Goal: Task Accomplishment & Management: Use online tool/utility

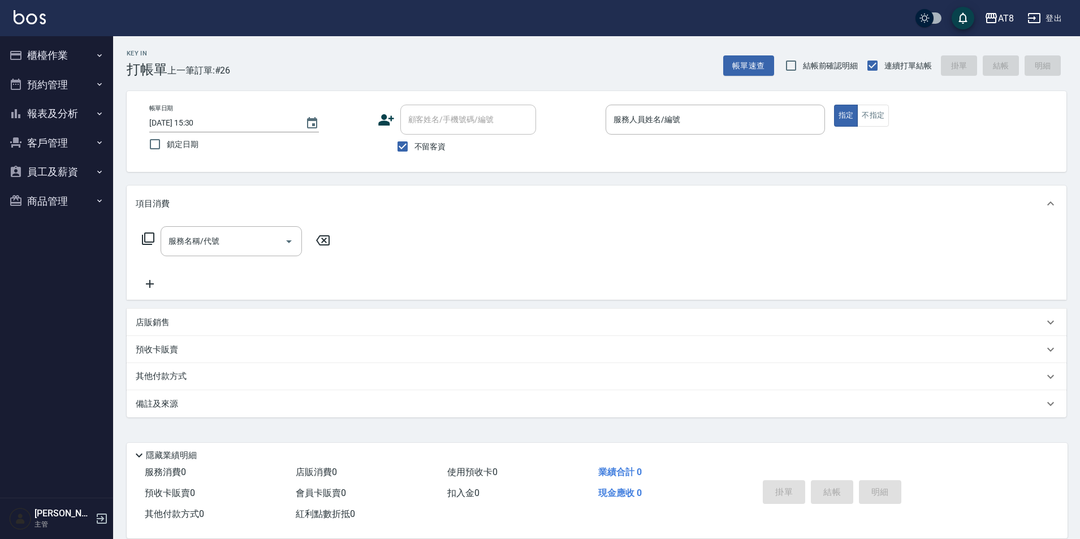
click at [5, 41] on button "櫃檯作業" at bounding box center [57, 55] width 104 height 29
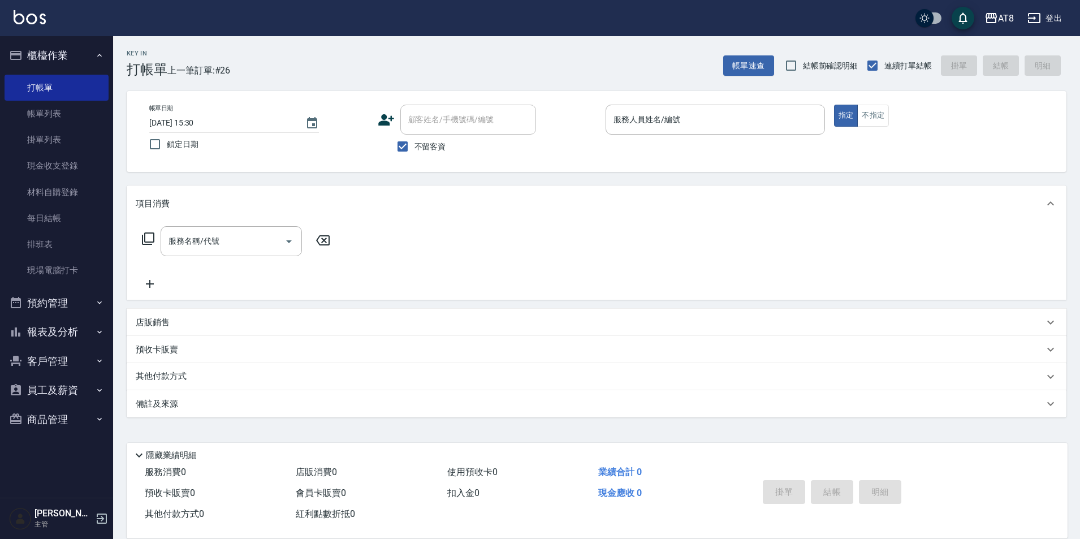
click at [5, 41] on button "櫃檯作業" at bounding box center [57, 55] width 104 height 29
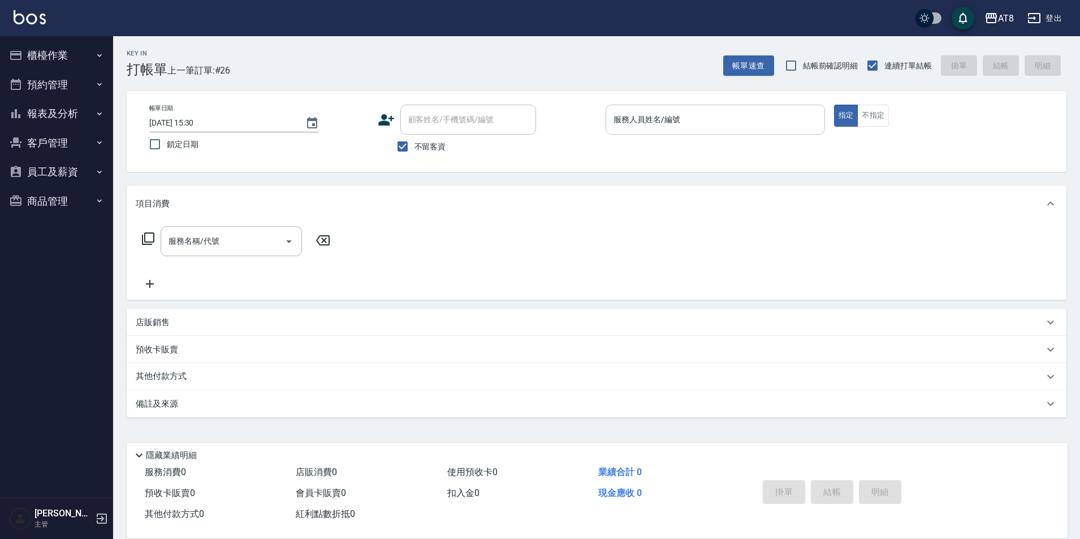
click at [783, 109] on div "服務人員姓名/編號" at bounding box center [715, 120] width 219 height 30
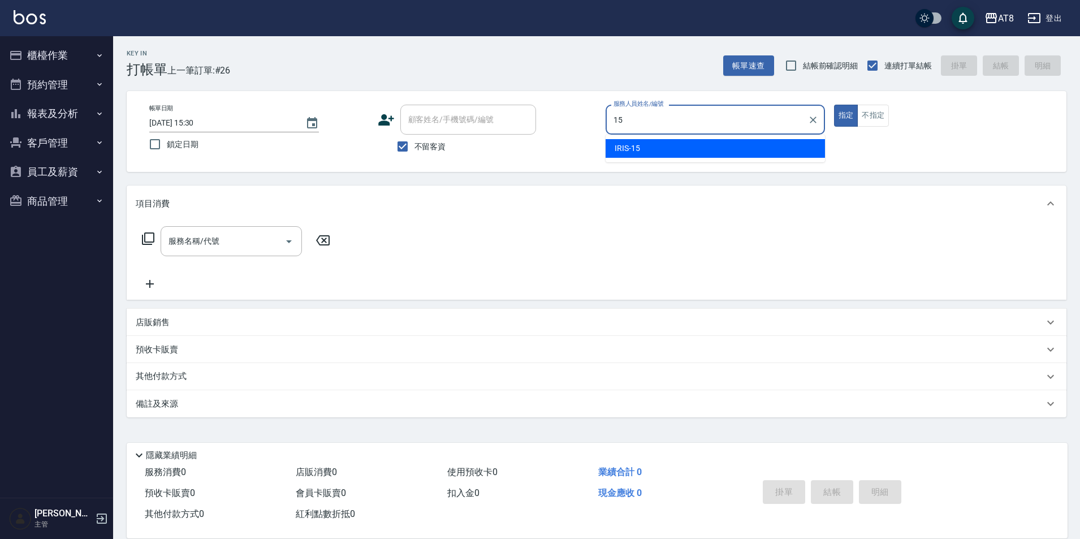
type input "IRIS-15"
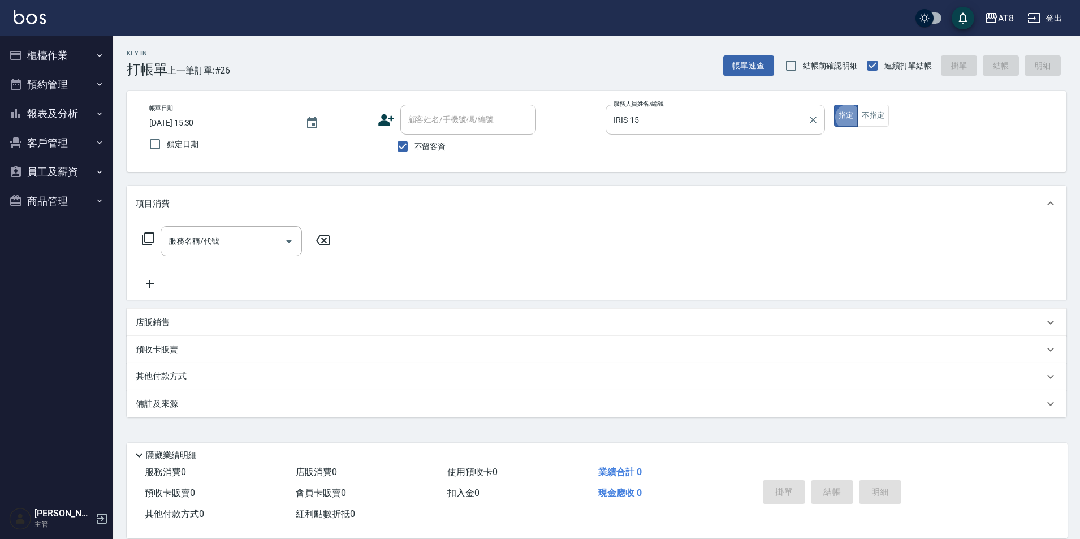
type button "true"
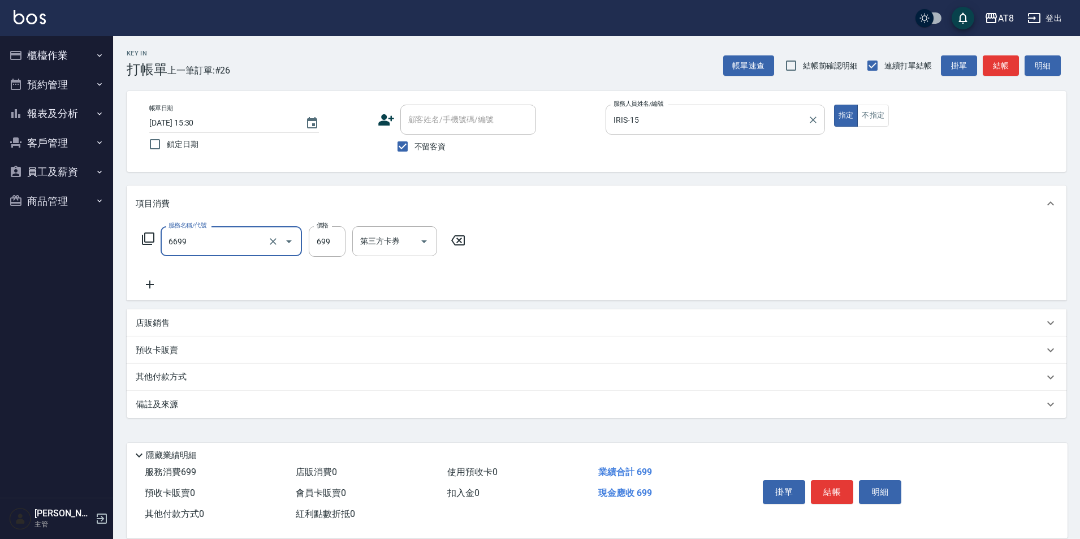
type input "SPA699(6699)"
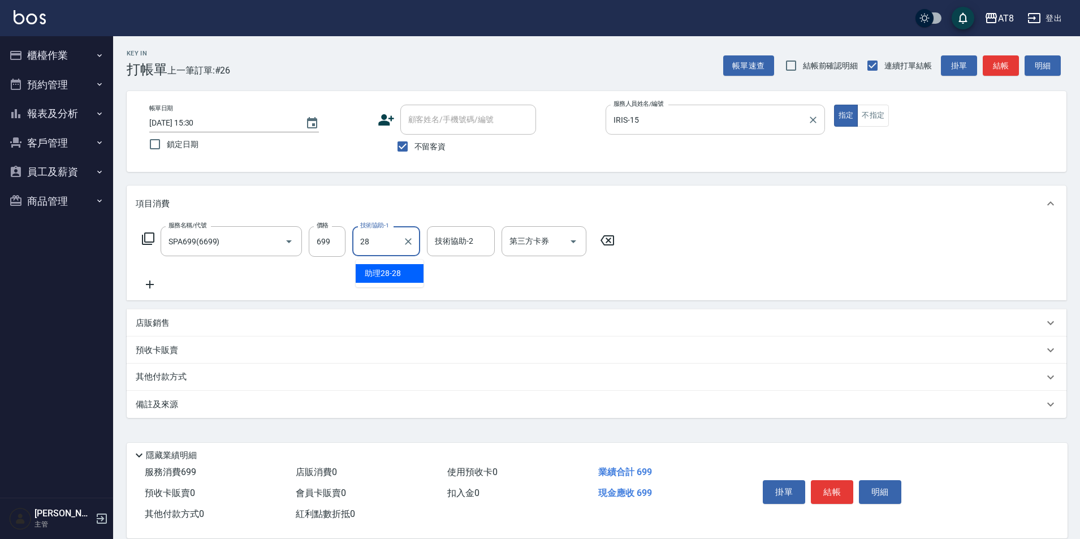
type input "助理28-28"
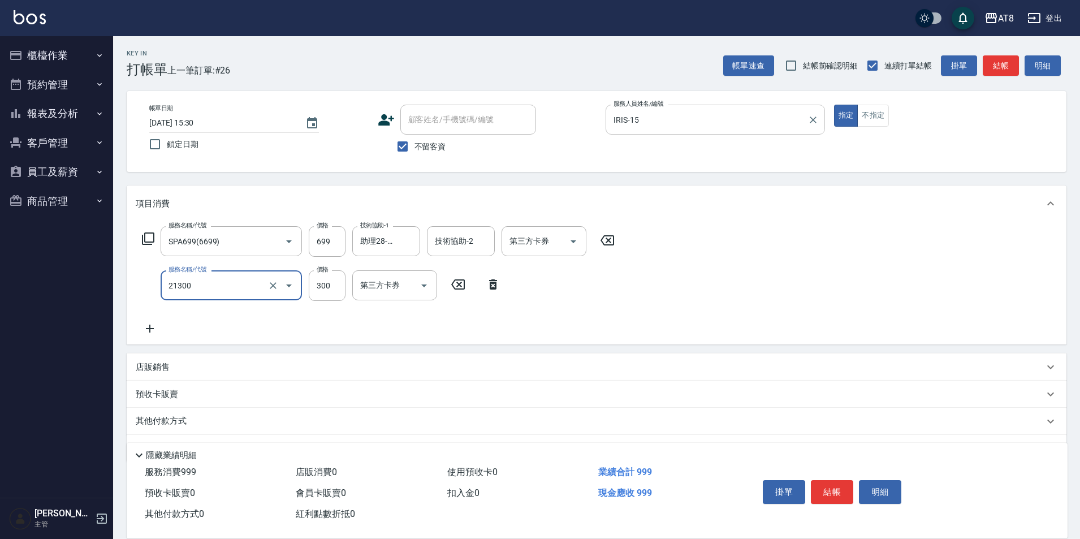
type input "剪髮(21300)"
click at [826, 480] on button "結帳" at bounding box center [832, 492] width 42 height 24
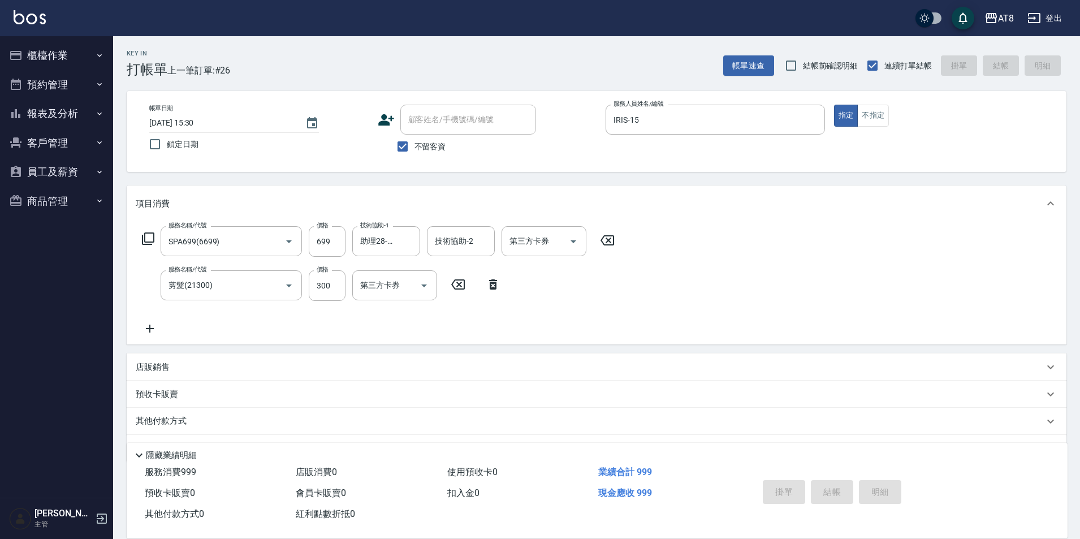
type input "[DATE] 16:02"
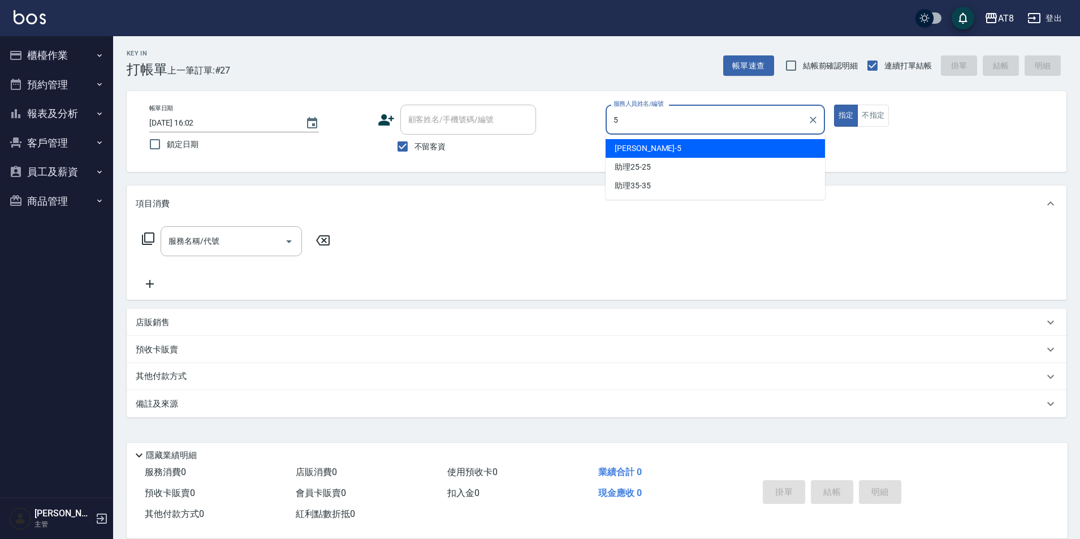
type input "HANK-5"
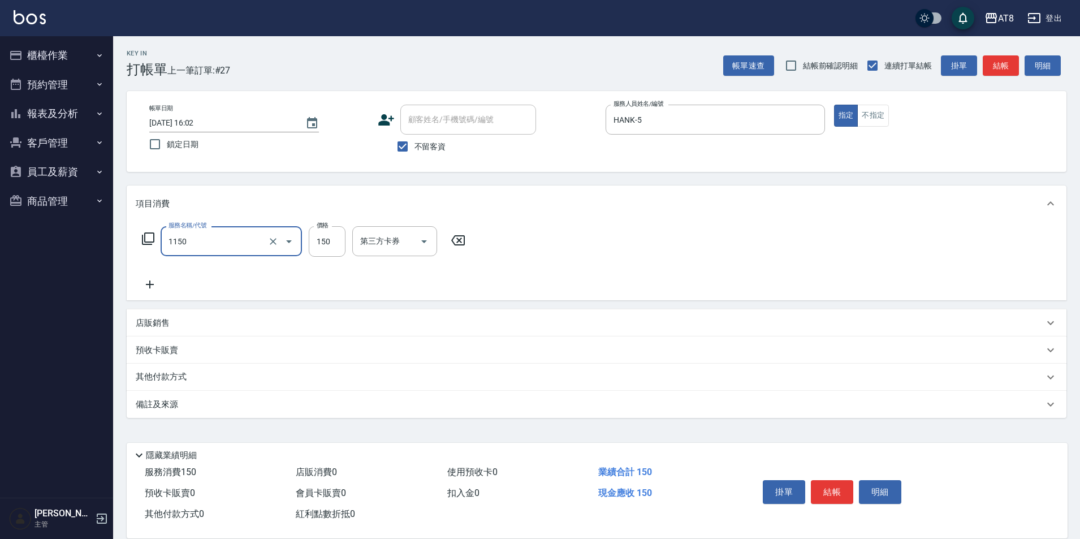
type input "洗髮(1150)"
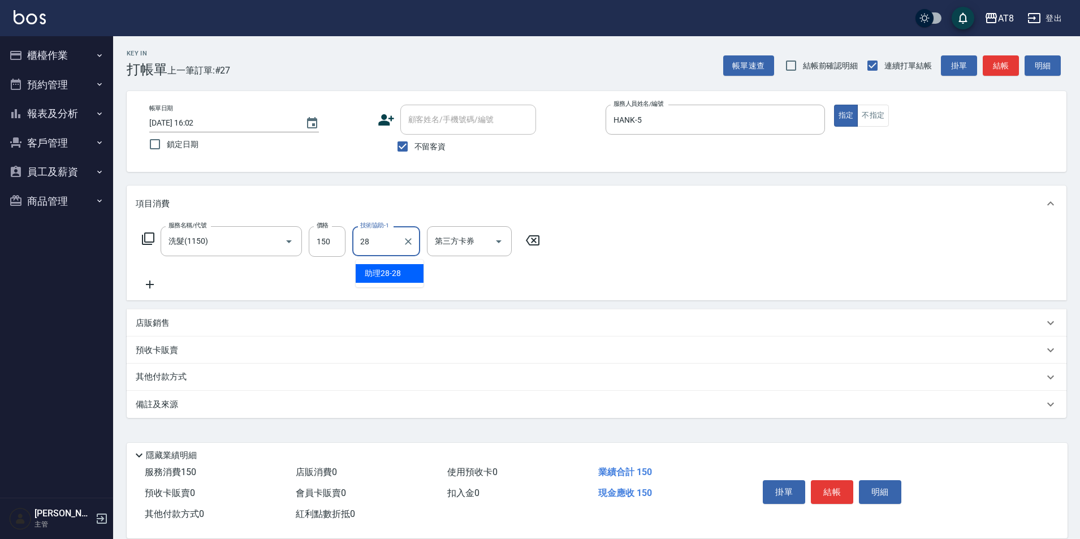
type input "助理28-28"
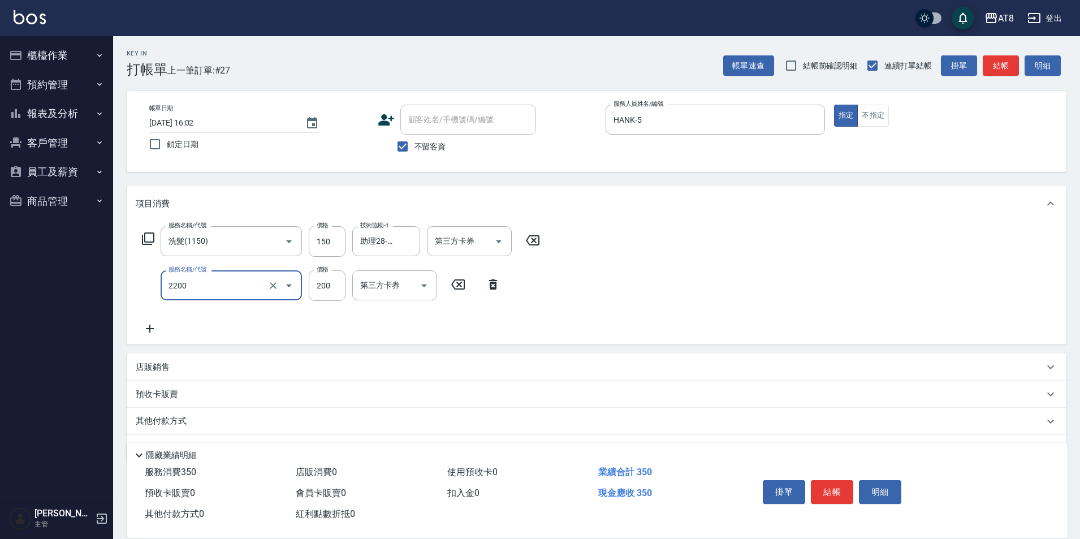
type input "剪髮(2200)"
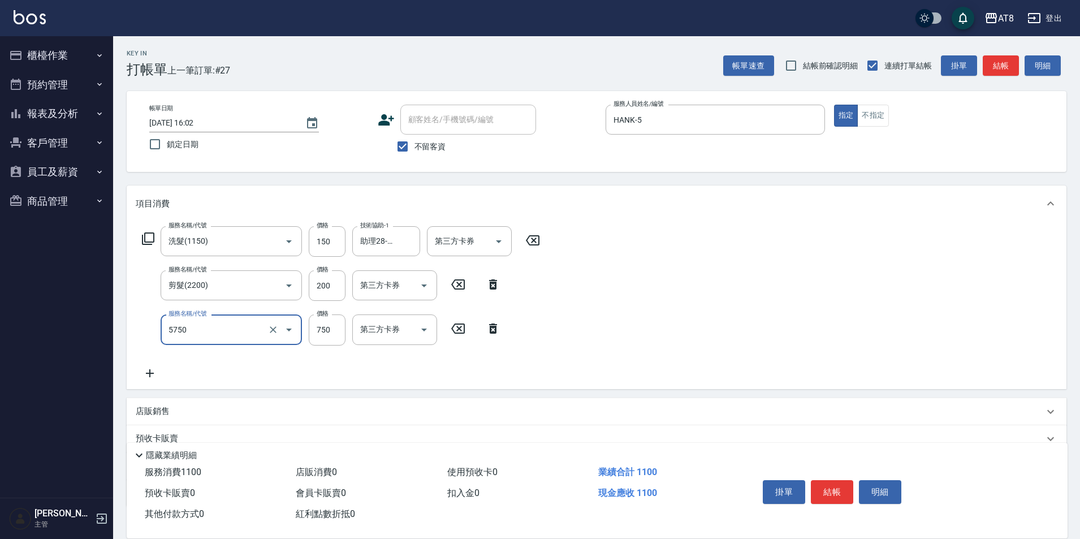
type input "乳清護髮(5750)"
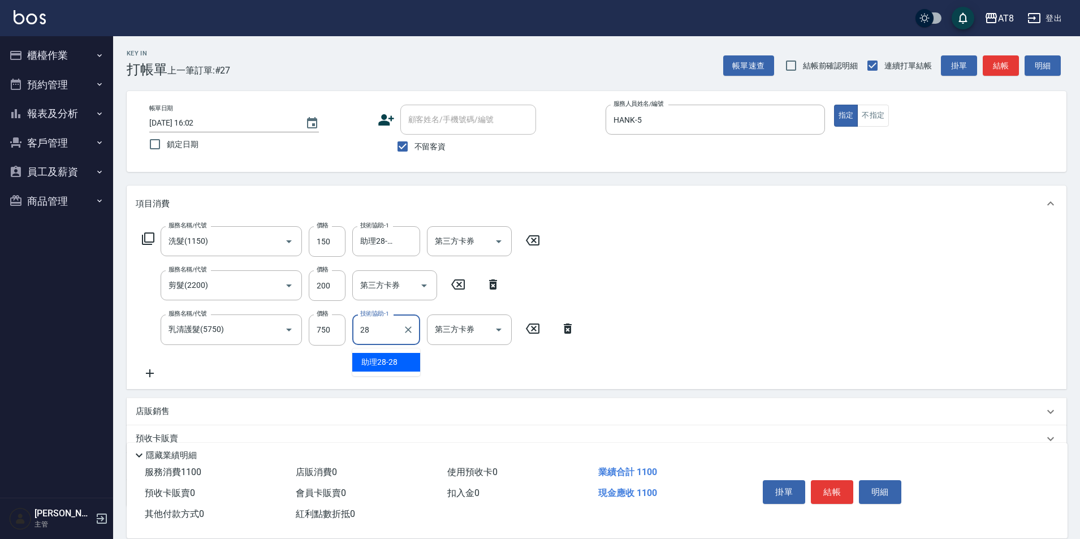
type input "助理28-28"
click at [830, 480] on button "結帳" at bounding box center [832, 492] width 42 height 24
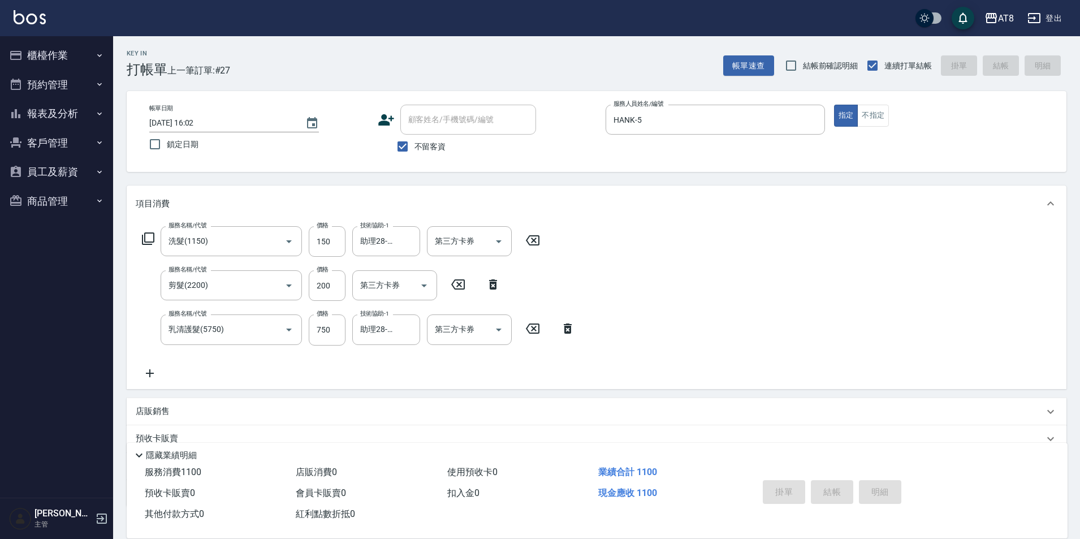
type input "[DATE] 16:03"
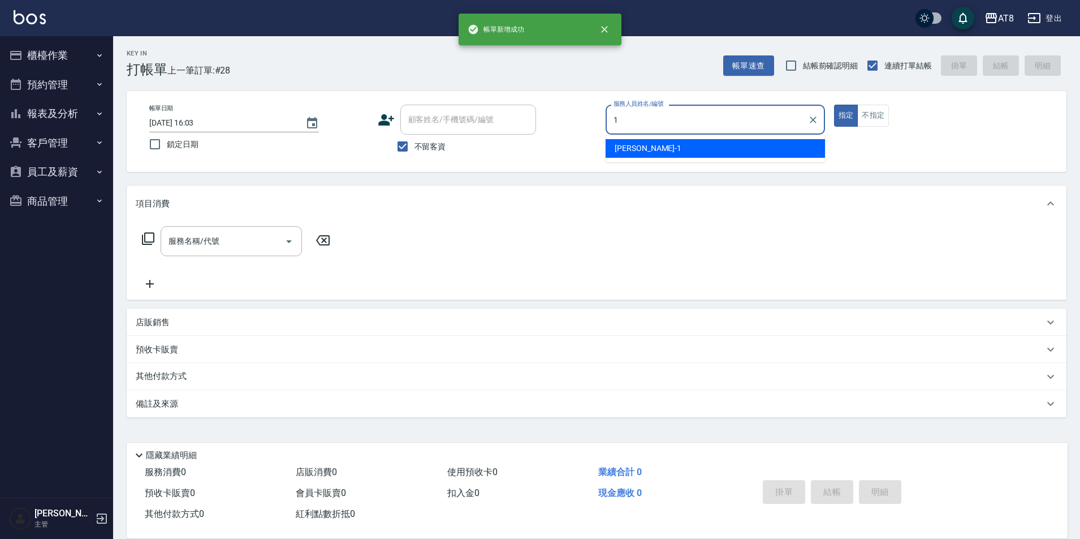
type input "YUKI-1"
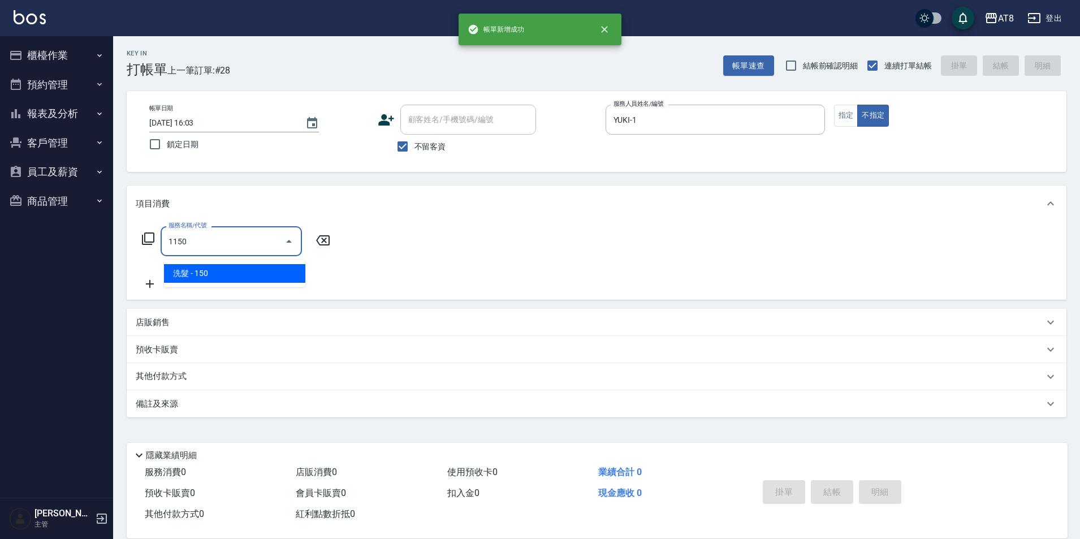
type input "洗髮(1150)"
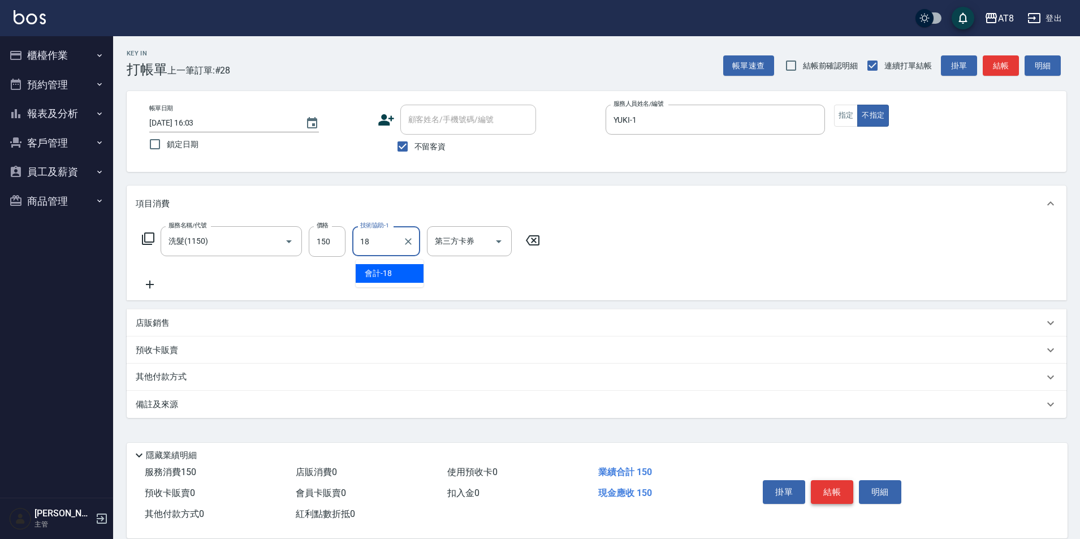
type input "會計-18"
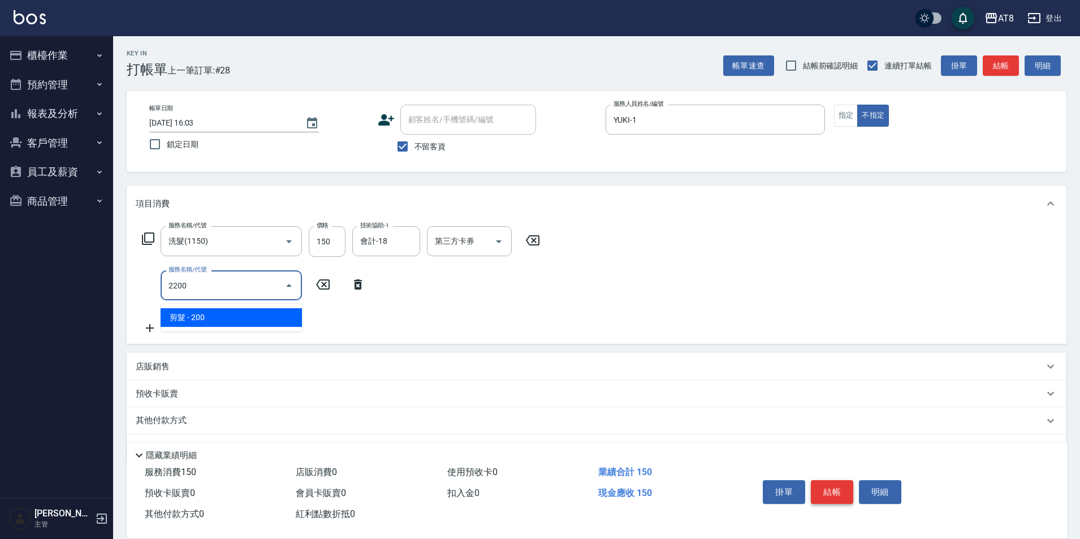
type input "剪髮(2200)"
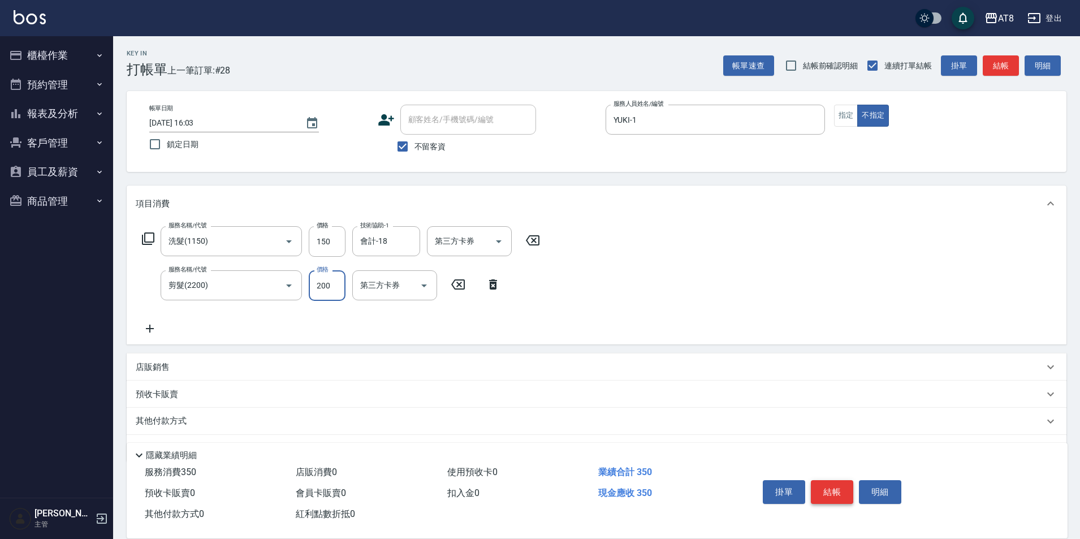
click at [830, 480] on button "結帳" at bounding box center [832, 492] width 42 height 24
